Goal: Obtain resource: Obtain resource

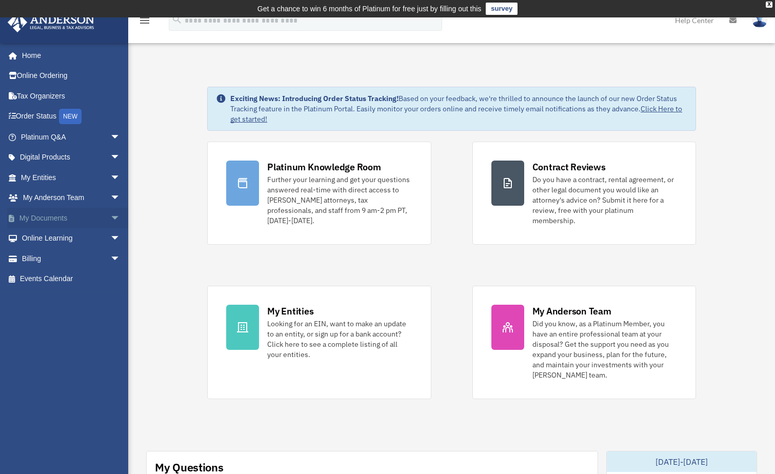
click at [110, 218] on span "arrow_drop_down" at bounding box center [120, 218] width 21 height 21
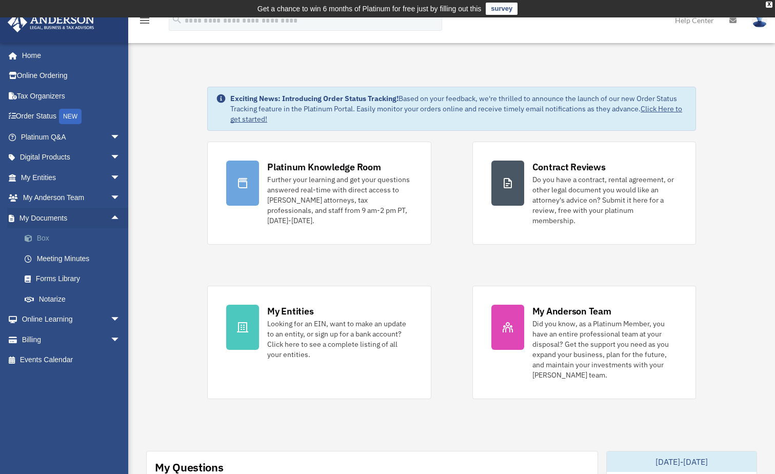
click at [46, 238] on link "Box" at bounding box center [75, 238] width 122 height 21
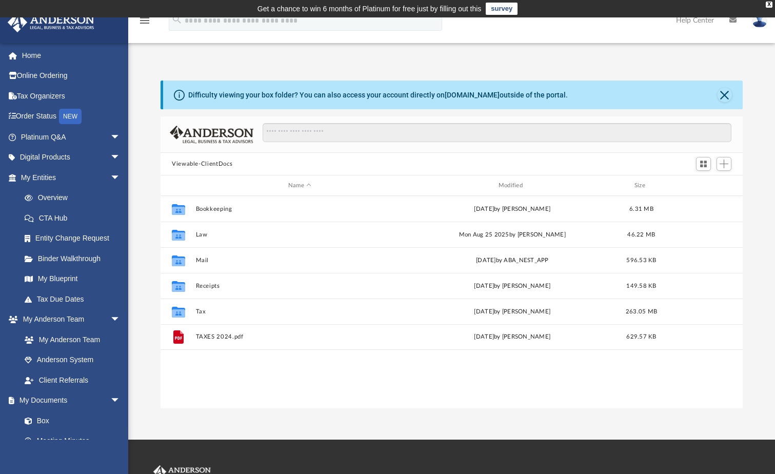
scroll to position [226, 575]
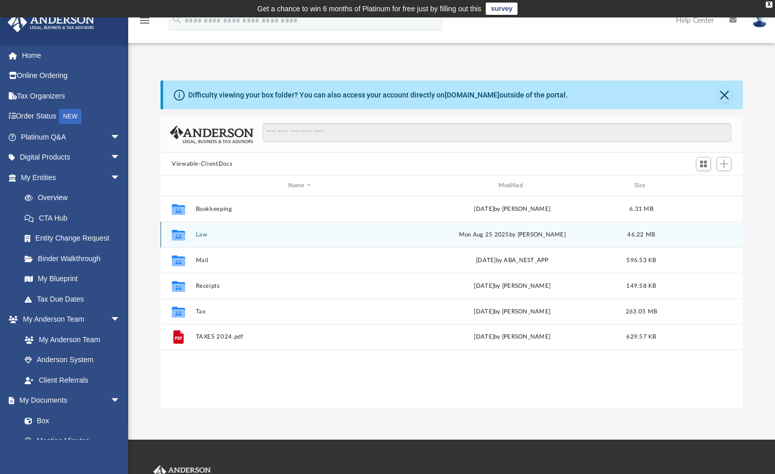
click at [200, 234] on button "Law" at bounding box center [300, 234] width 208 height 7
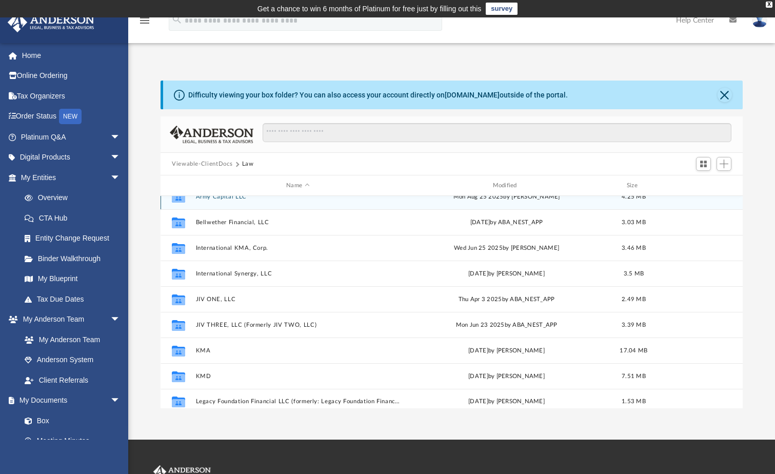
scroll to position [18, 0]
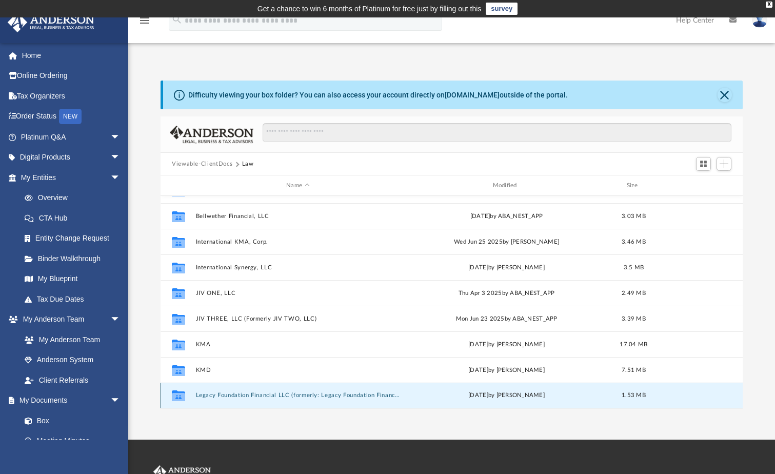
click at [218, 394] on button "Legacy Foundation Financial LLC (formerly: Legacy Foundation Financial, LLC)" at bounding box center [298, 395] width 204 height 7
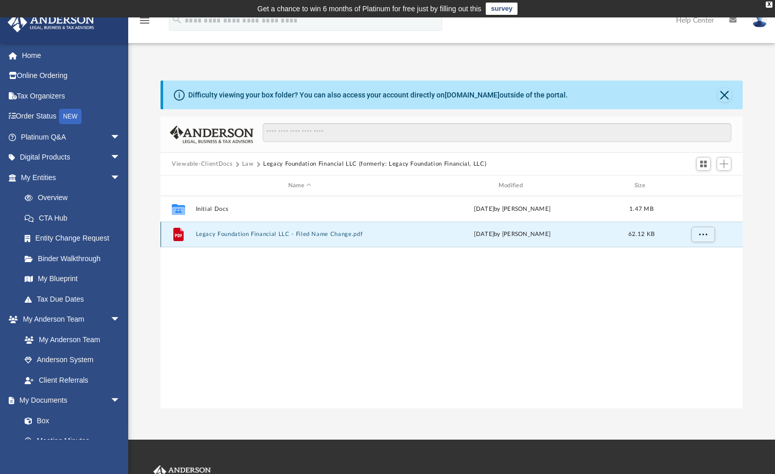
click at [228, 232] on button "Legacy Foundation Financial LLC - Filed Name Change.pdf" at bounding box center [300, 234] width 208 height 7
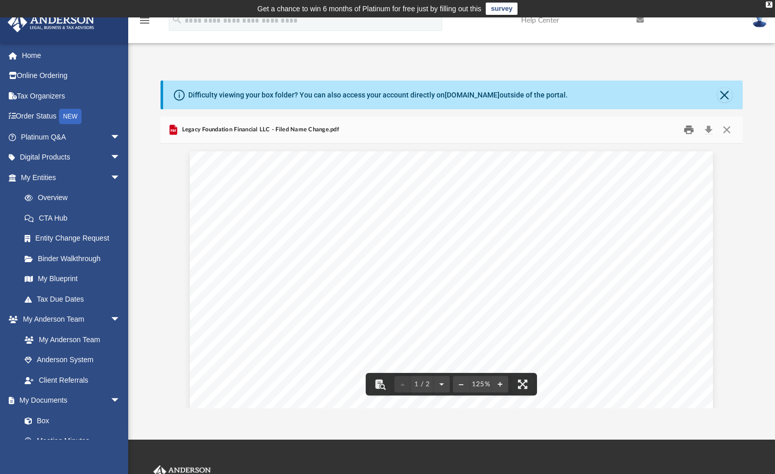
click at [690, 131] on button "Print" at bounding box center [689, 130] width 21 height 16
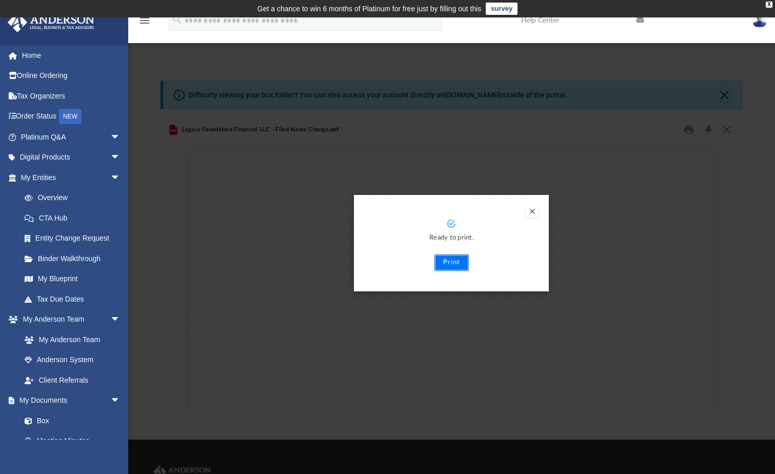
click at [455, 263] on button "Print" at bounding box center [452, 263] width 34 height 16
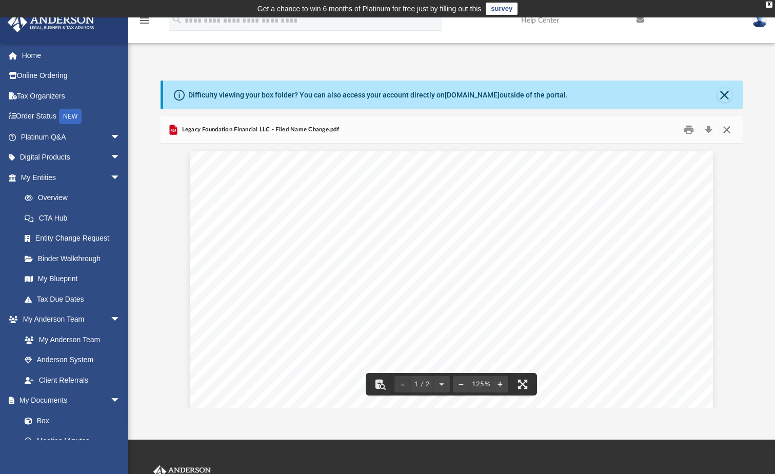
click at [730, 130] on button "Close" at bounding box center [727, 130] width 18 height 16
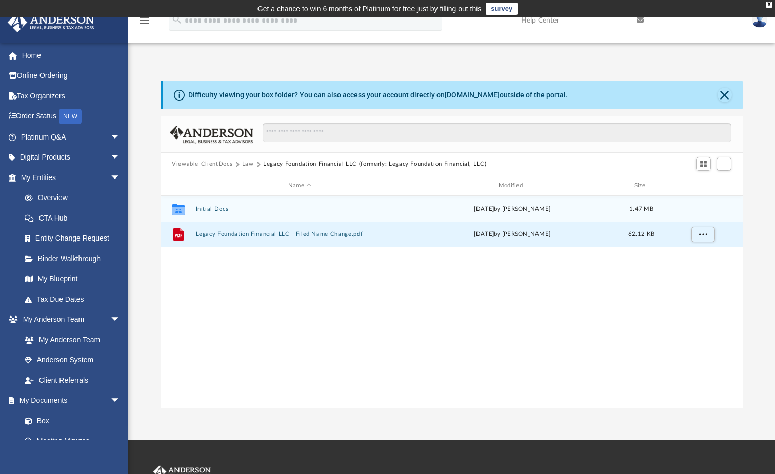
click at [221, 209] on button "Initial Docs" at bounding box center [300, 209] width 208 height 7
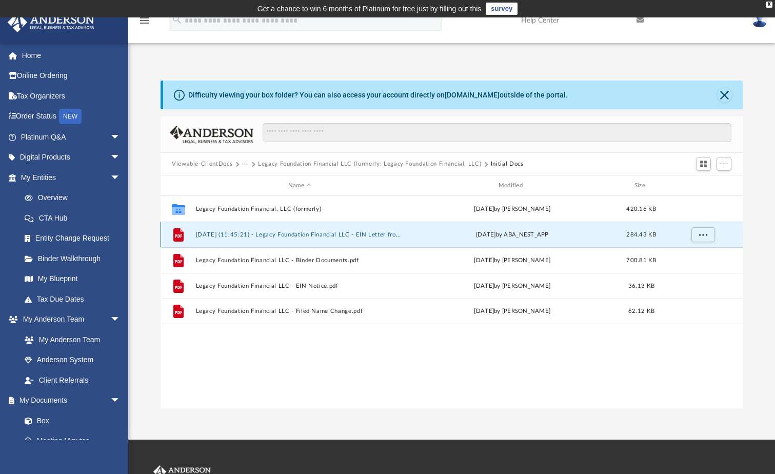
click at [224, 232] on button "2025.07.29 (11:45:21) - Legacy Foundation Financial LLC - EIN Letter from IRS.p…" at bounding box center [300, 234] width 208 height 7
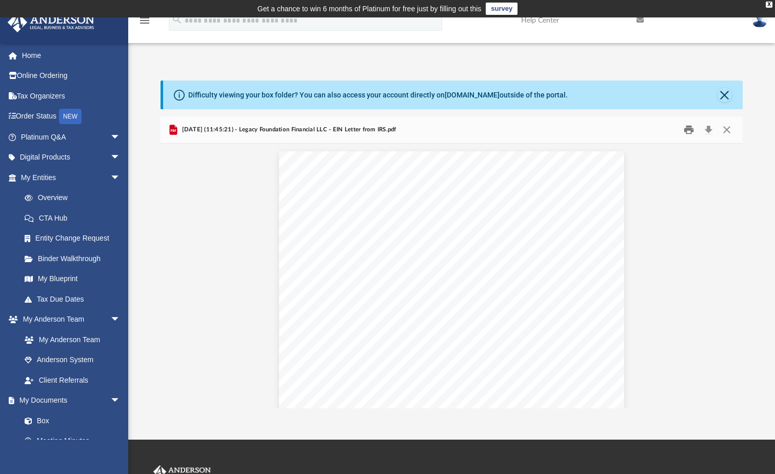
click at [691, 129] on button "Print" at bounding box center [689, 130] width 21 height 16
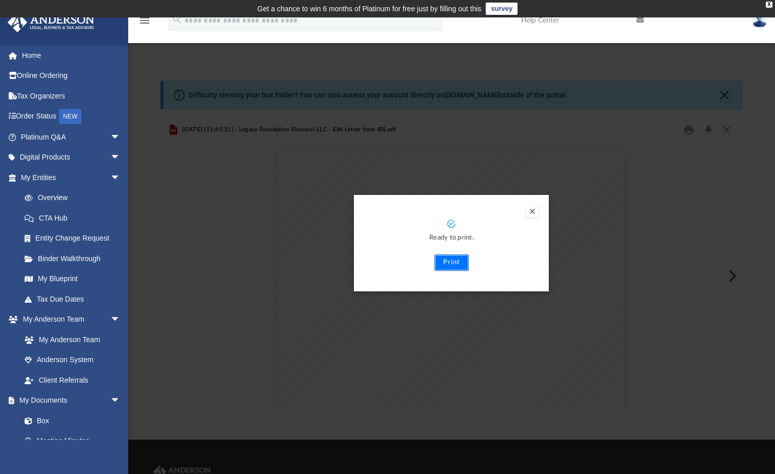
click at [454, 265] on button "Print" at bounding box center [452, 263] width 34 height 16
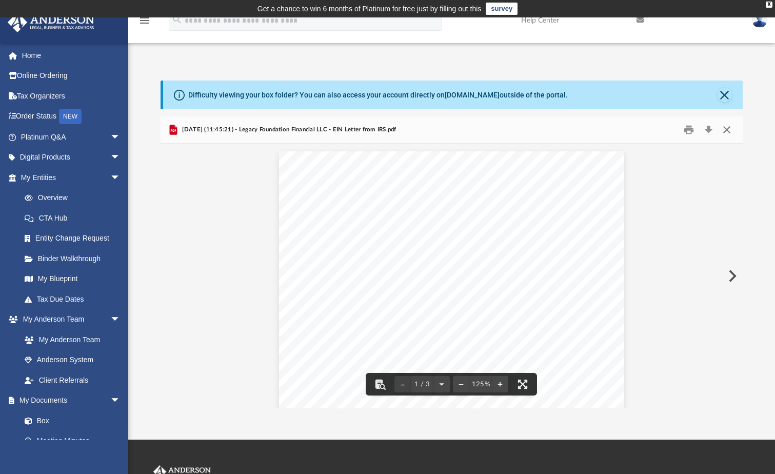
click at [730, 130] on button "Close" at bounding box center [727, 130] width 18 height 16
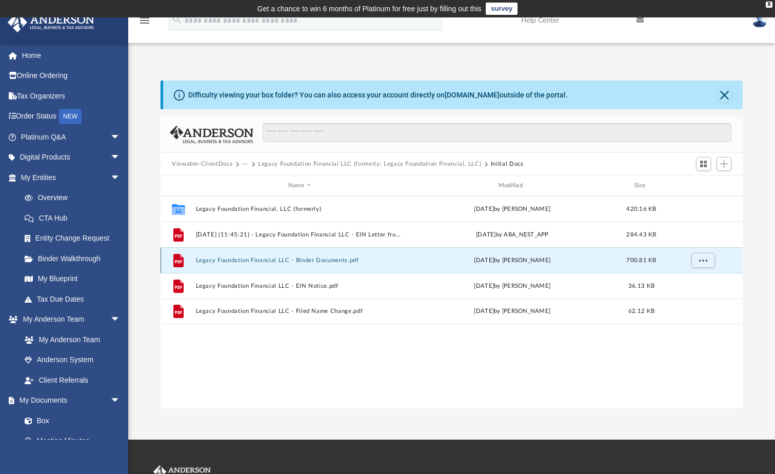
click at [257, 262] on button "Legacy Foundation Financial LLC - Binder Documents.pdf" at bounding box center [300, 260] width 208 height 7
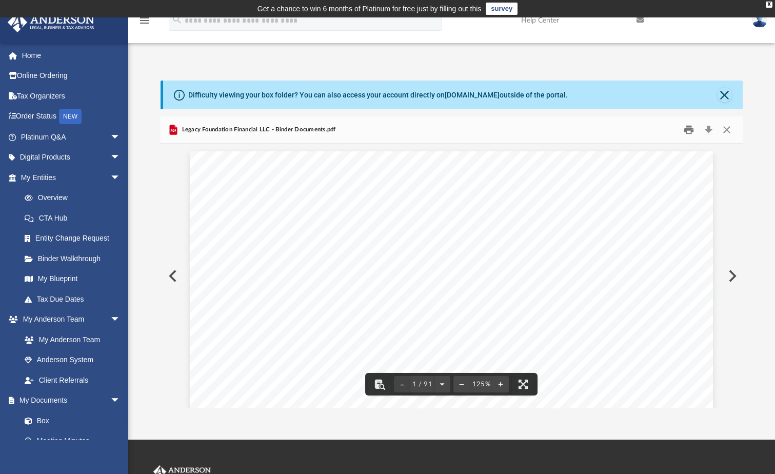
click at [689, 130] on button "Print" at bounding box center [689, 130] width 21 height 16
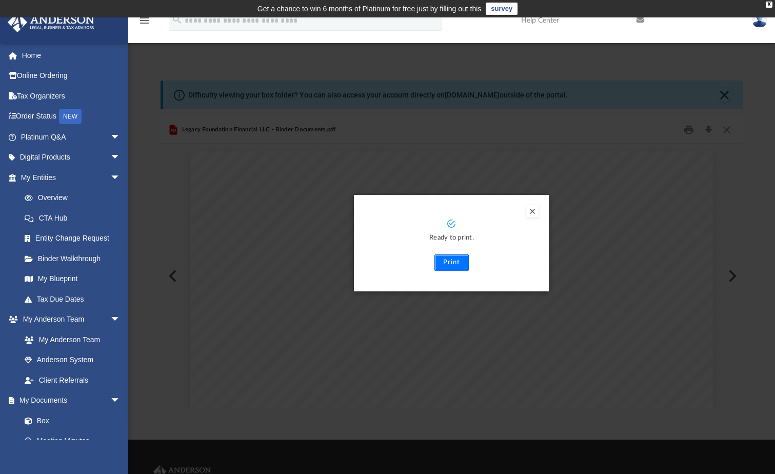
click at [452, 259] on button "Print" at bounding box center [452, 263] width 34 height 16
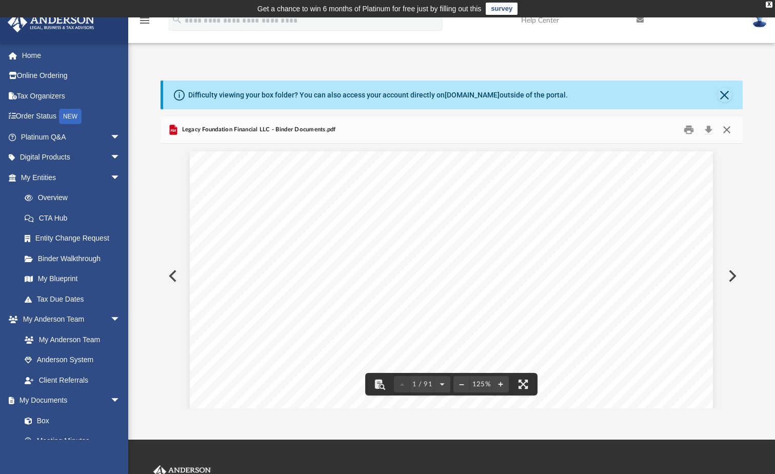
click at [729, 128] on button "Close" at bounding box center [727, 130] width 18 height 16
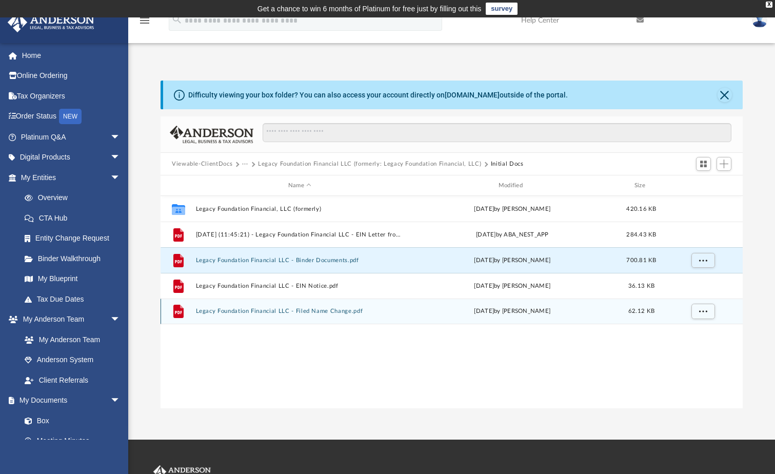
click at [242, 314] on button "Legacy Foundation Financial LLC - Filed Name Change.pdf" at bounding box center [300, 311] width 208 height 7
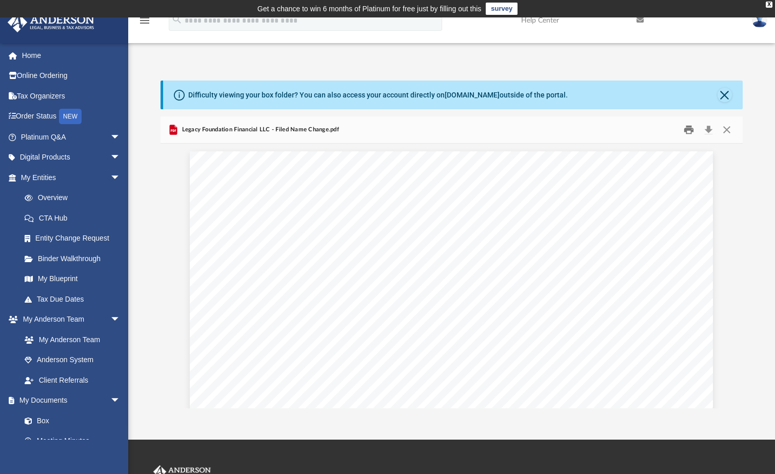
click at [693, 131] on button "Print" at bounding box center [689, 130] width 21 height 16
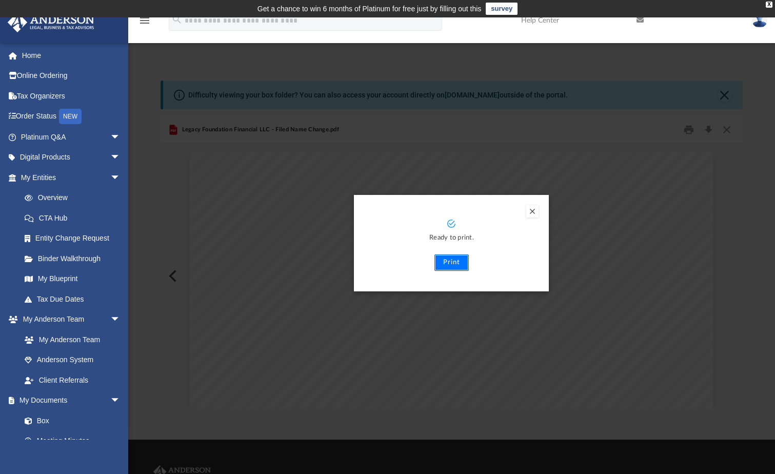
click at [456, 258] on button "Print" at bounding box center [452, 263] width 34 height 16
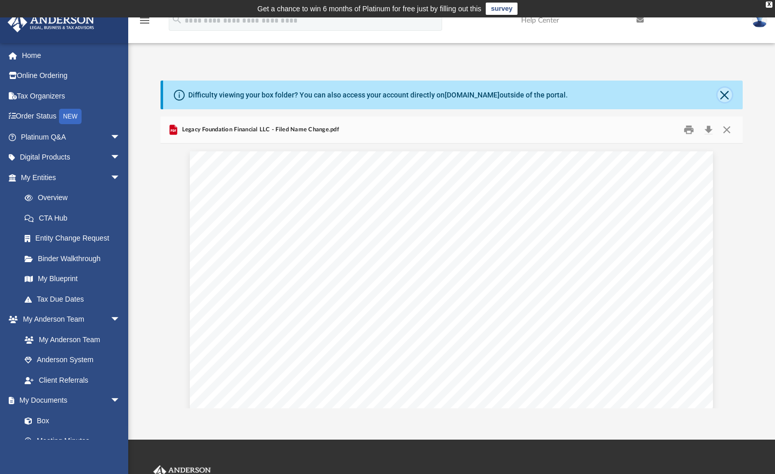
click at [726, 96] on button "Close" at bounding box center [725, 95] width 14 height 14
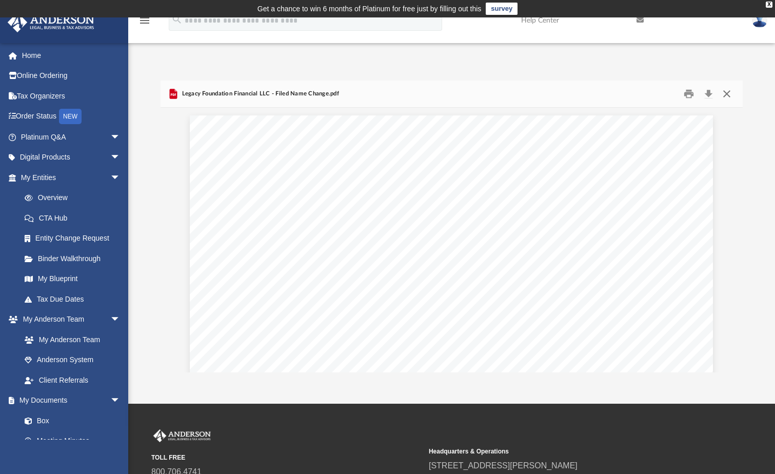
click at [726, 96] on button "Close" at bounding box center [727, 94] width 18 height 16
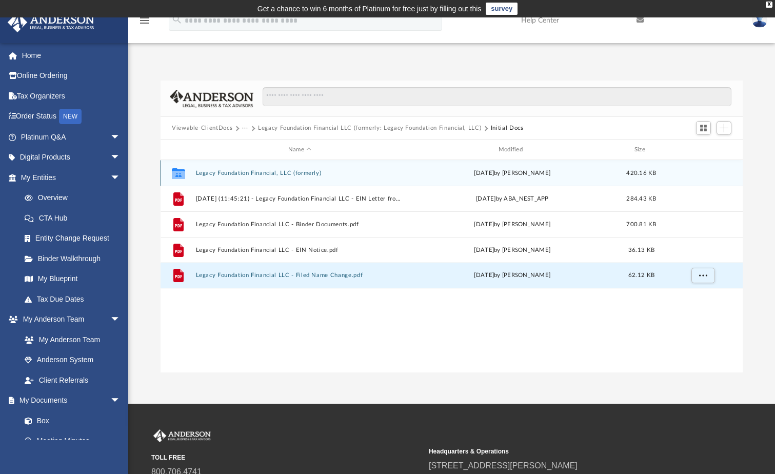
click at [261, 172] on button "Legacy Foundation Financial, LLC (formerly)" at bounding box center [300, 173] width 208 height 7
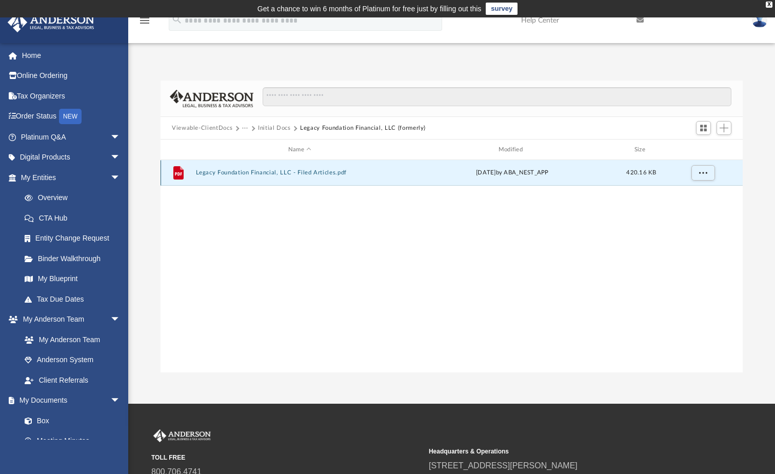
click at [228, 172] on button "Legacy Foundation Financial, LLC - Filed Articles.pdf" at bounding box center [300, 172] width 208 height 7
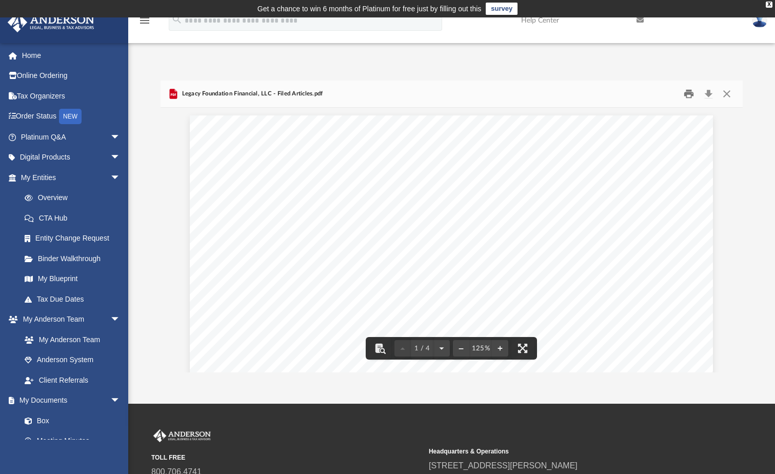
click at [685, 94] on button "Print" at bounding box center [689, 94] width 21 height 16
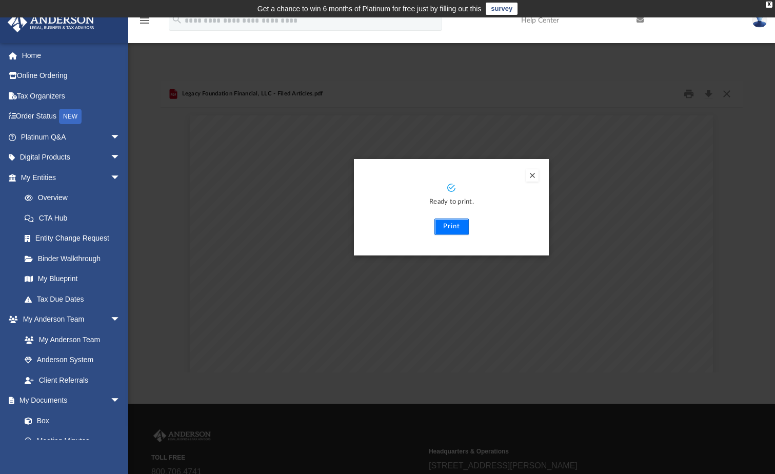
click at [453, 228] on button "Print" at bounding box center [452, 227] width 34 height 16
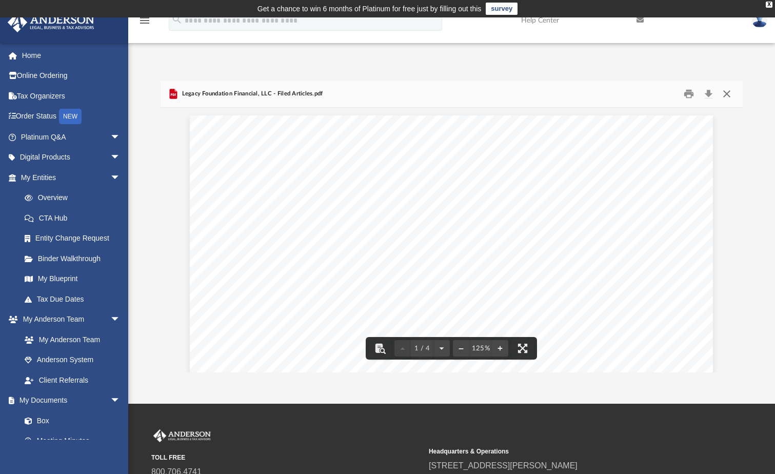
click at [726, 96] on button "Close" at bounding box center [727, 94] width 18 height 16
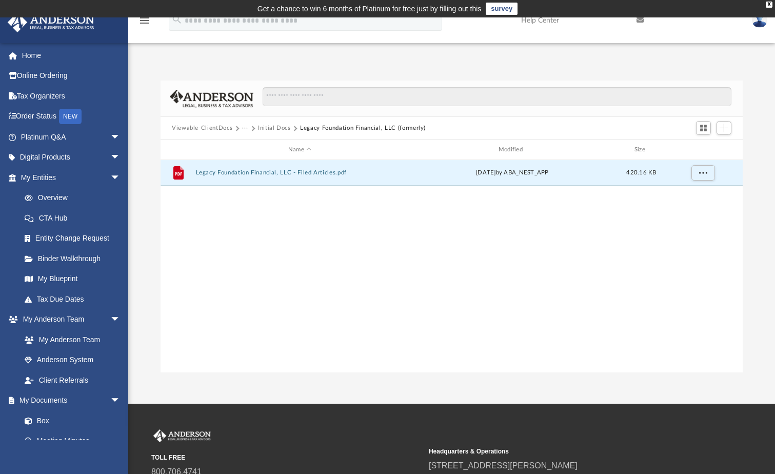
click at [274, 128] on button "Initial Docs" at bounding box center [274, 128] width 33 height 9
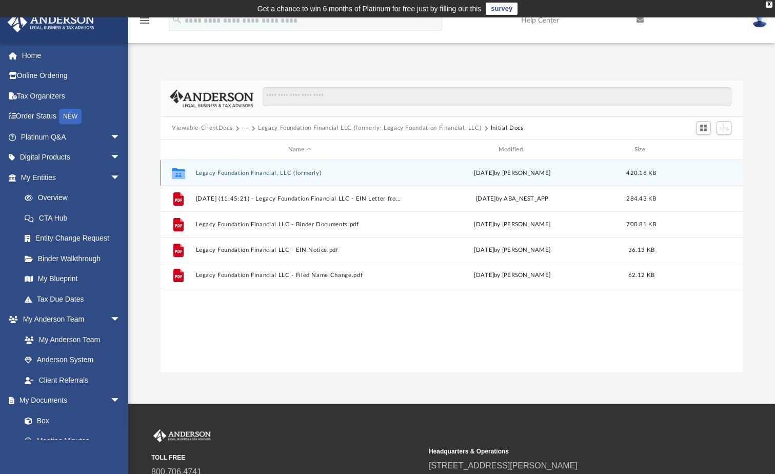
click at [265, 171] on button "Legacy Foundation Financial, LLC (formerly)" at bounding box center [300, 173] width 208 height 7
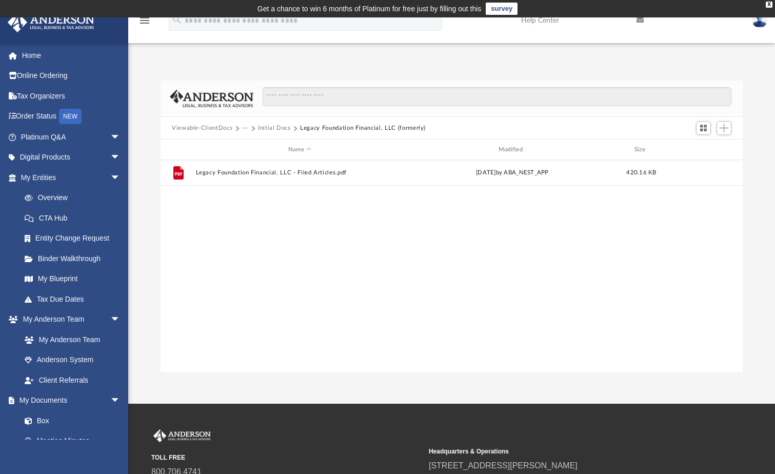
click at [280, 130] on button "Initial Docs" at bounding box center [274, 128] width 33 height 9
